Goal: Connect with others: Connect with others

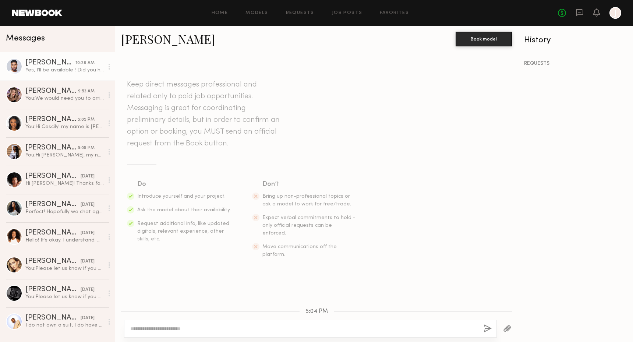
scroll to position [654, 0]
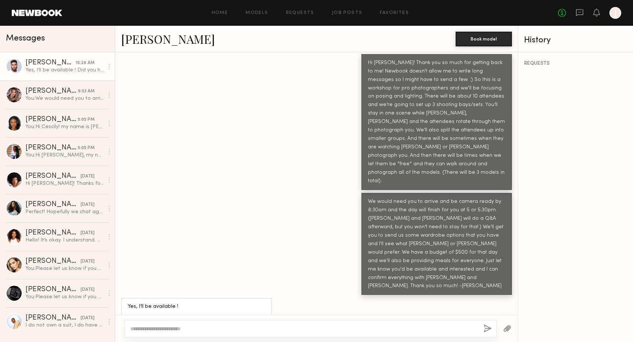
click at [151, 328] on textarea at bounding box center [304, 328] width 348 height 7
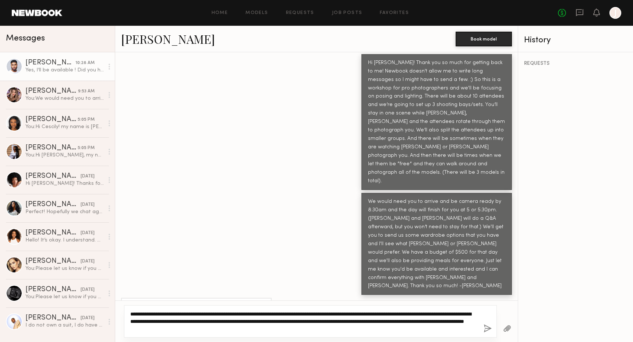
scroll to position [669, 0]
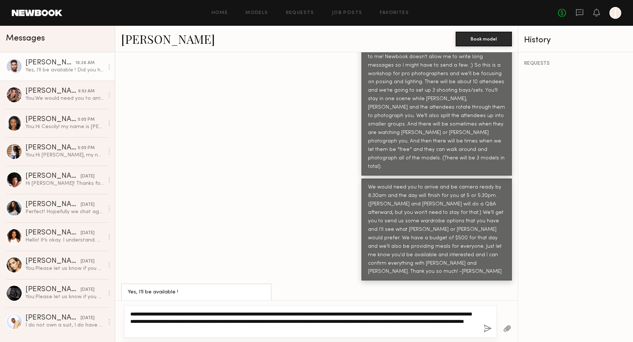
type textarea "**********"
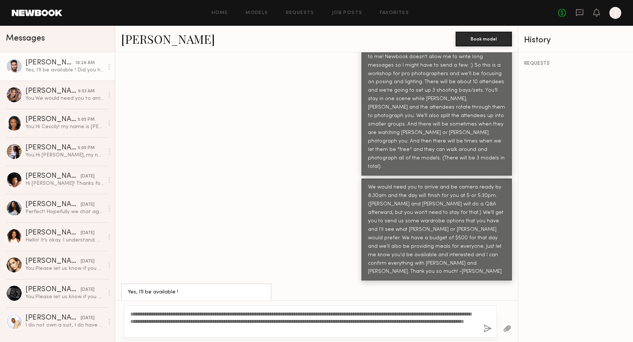
drag, startPoint x: 485, startPoint y: 328, endPoint x: 393, endPoint y: 250, distance: 120.4
click at [393, 250] on div "Keep direct messages professional and related only to paid job opportunities. M…" at bounding box center [316, 197] width 403 height 290
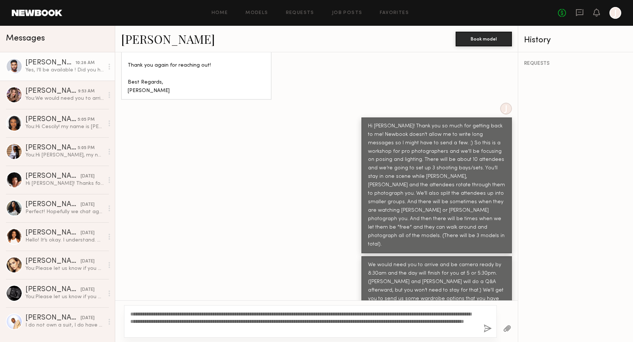
scroll to position [601, 0]
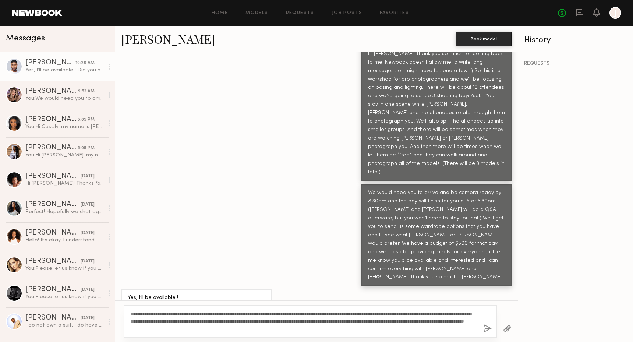
click at [487, 326] on button "button" at bounding box center [488, 328] width 8 height 9
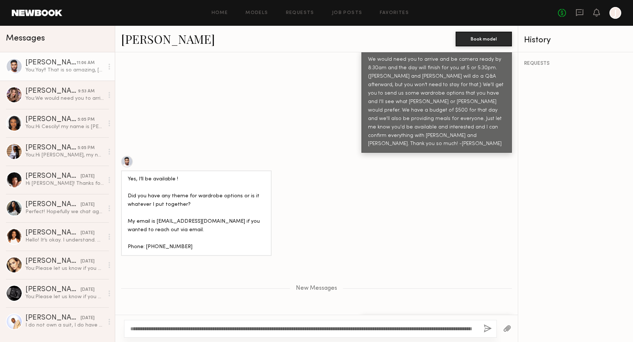
scroll to position [843, 0]
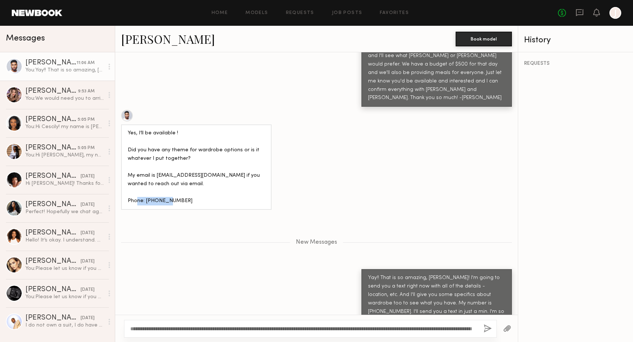
drag, startPoint x: 180, startPoint y: 126, endPoint x: 146, endPoint y: 126, distance: 33.9
click at [146, 129] on div "Yes, I’ll be available ! Did you have any theme for wardrobe options or is it w…" at bounding box center [196, 167] width 137 height 76
copy div "[PHONE_NUMBER]"
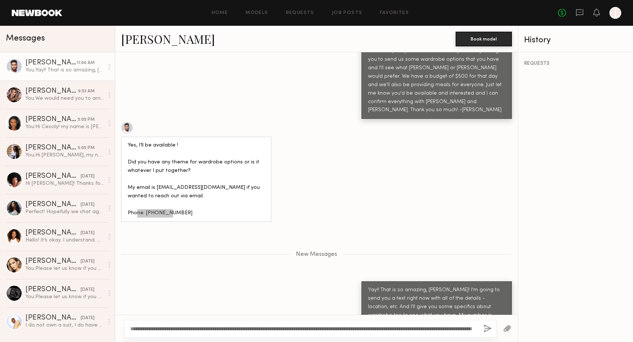
scroll to position [829, 0]
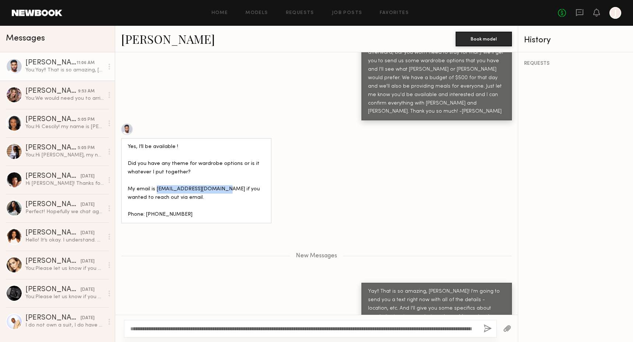
drag, startPoint x: 220, startPoint y: 115, endPoint x: 156, endPoint y: 113, distance: 64.1
click at [156, 143] on div "Yes, I’ll be available ! Did you have any theme for wardrobe options or is it w…" at bounding box center [196, 181] width 137 height 76
copy div "[EMAIL_ADDRESS][DOMAIN_NAME]"
drag, startPoint x: 175, startPoint y: 139, endPoint x: 145, endPoint y: 140, distance: 29.5
click at [145, 143] on div "Yes, I’ll be available ! Did you have any theme for wardrobe options or is it w…" at bounding box center [196, 181] width 137 height 76
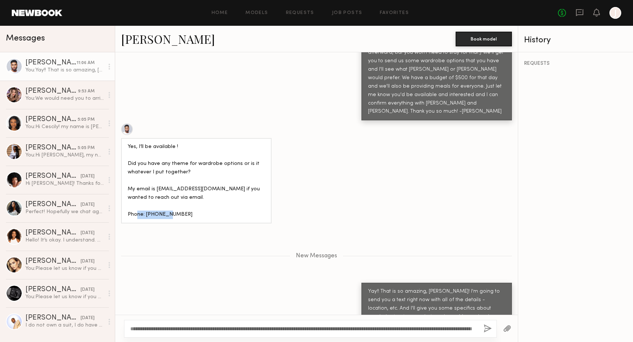
copy div "313-523-3169"
drag, startPoint x: 218, startPoint y: 115, endPoint x: 155, endPoint y: 113, distance: 62.6
click at [155, 143] on div "Yes, I’ll be available ! Did you have any theme for wardrobe options or is it w…" at bounding box center [196, 181] width 137 height 76
copy div "Jeremiezizi954@gmail.com"
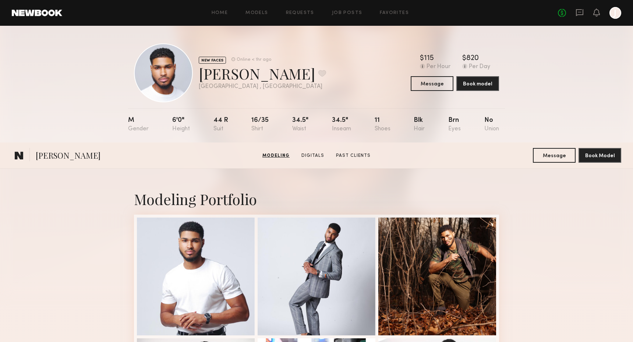
scroll to position [201, 0]
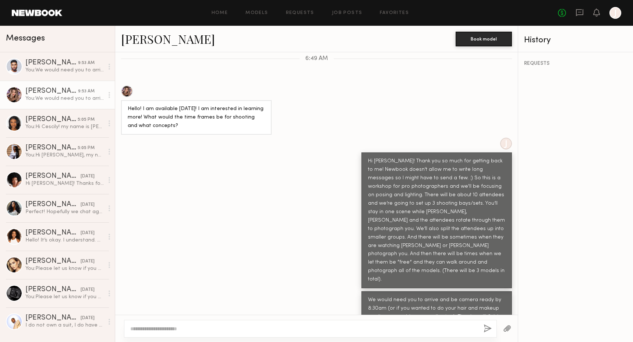
scroll to position [532, 0]
